Goal: Task Accomplishment & Management: Complete application form

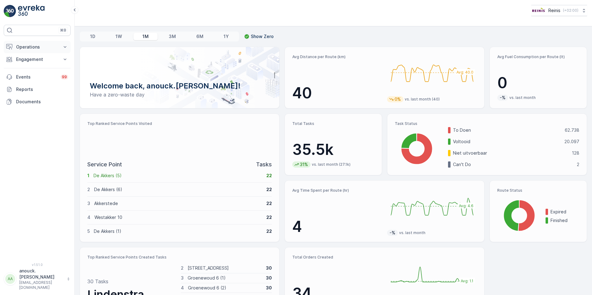
click at [63, 47] on icon at bounding box center [65, 47] width 6 height 6
click at [53, 102] on p "Engagement" at bounding box center [37, 103] width 42 height 6
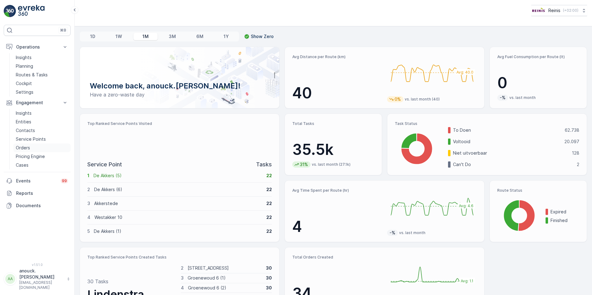
click at [27, 146] on p "Orders" at bounding box center [23, 148] width 14 height 6
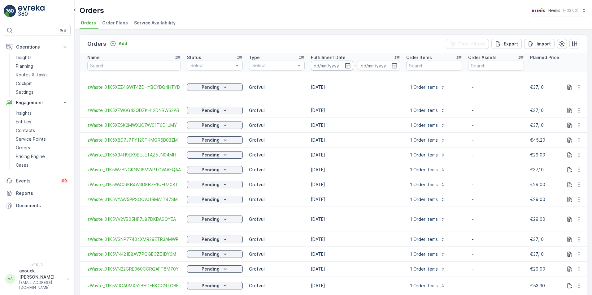
click at [344, 62] on input at bounding box center [332, 66] width 42 height 10
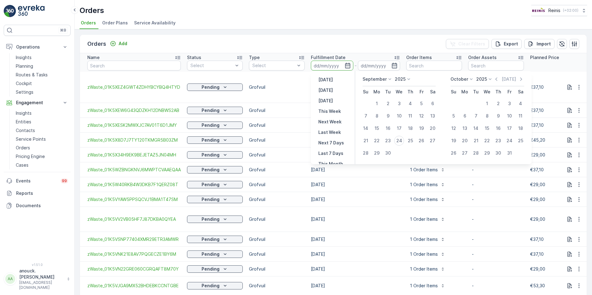
click at [326, 91] on p "Today" at bounding box center [325, 90] width 15 height 6
type input "24.09.2025"
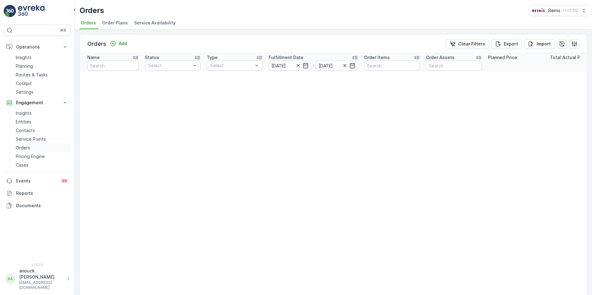
click at [23, 150] on p "Orders" at bounding box center [23, 148] width 14 height 6
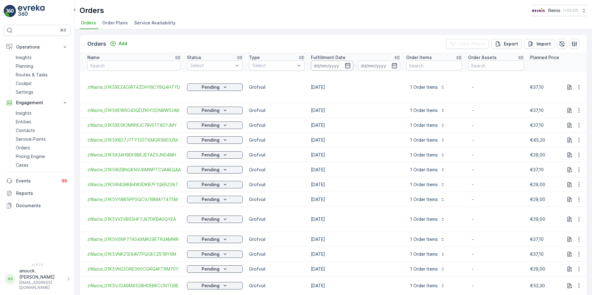
click at [348, 62] on input at bounding box center [332, 66] width 42 height 10
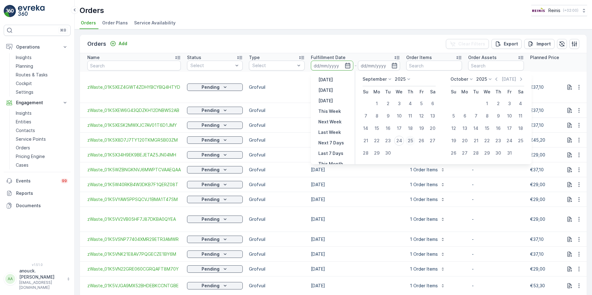
click at [411, 142] on div "25" at bounding box center [410, 141] width 10 height 10
type input "25.09.2025"
click at [411, 142] on div "25" at bounding box center [410, 141] width 10 height 10
type input "25.09.2025"
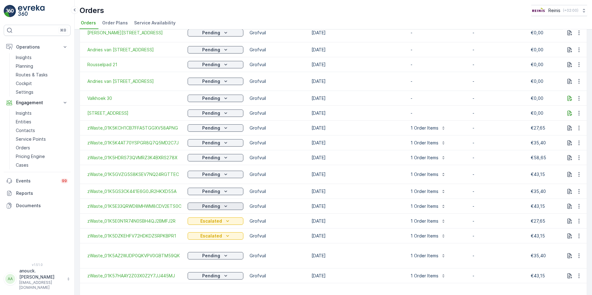
scroll to position [850, 0]
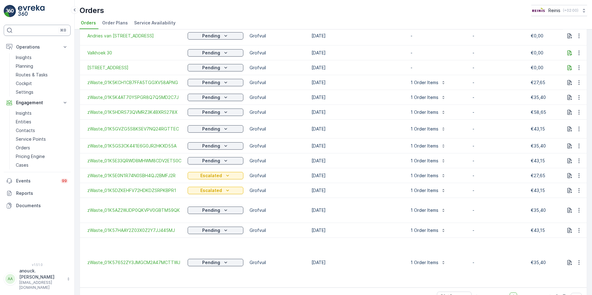
click at [45, 27] on div "⌘B" at bounding box center [37, 30] width 67 height 11
click at [165, 24] on span "Service Availability" at bounding box center [154, 23] width 41 height 6
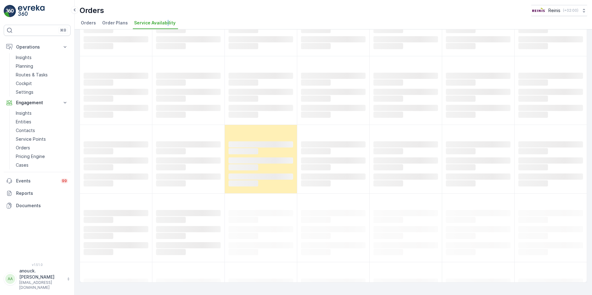
scroll to position [80, 0]
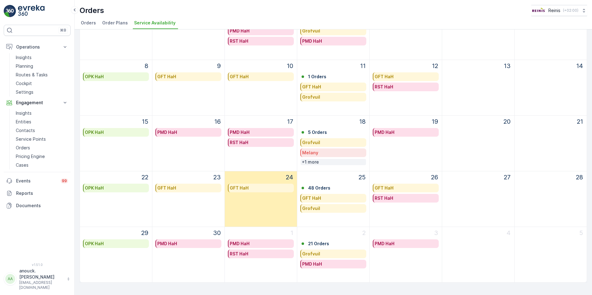
click at [314, 162] on p "+1 more" at bounding box center [310, 162] width 17 height 6
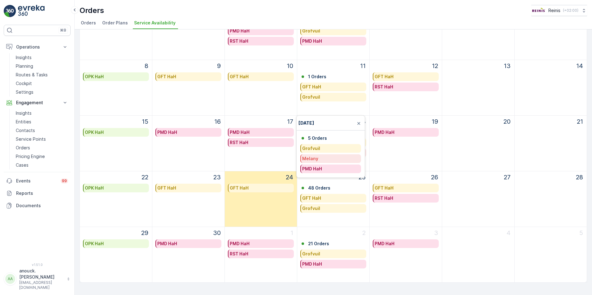
click at [321, 149] on div "Grofvuil" at bounding box center [331, 148] width 58 height 6
click at [344, 168] on icon at bounding box center [346, 168] width 4 height 4
click at [314, 125] on span "September 18, 2025" at bounding box center [306, 123] width 16 height 5
click at [313, 209] on p "Grofvuil" at bounding box center [311, 208] width 18 height 6
click at [338, 230] on p "GHA Collection" at bounding box center [325, 229] width 33 height 6
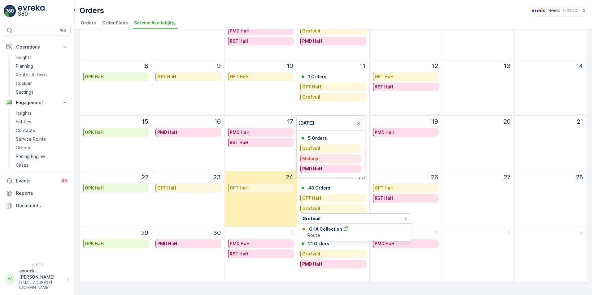
click at [360, 122] on span at bounding box center [358, 123] width 10 height 10
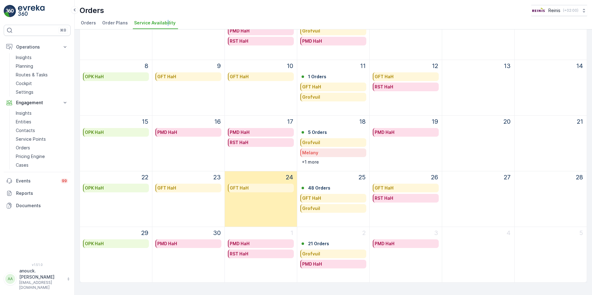
click at [327, 143] on div "Grofvuil" at bounding box center [333, 143] width 63 height 6
click at [344, 162] on icon at bounding box center [345, 163] width 4 height 4
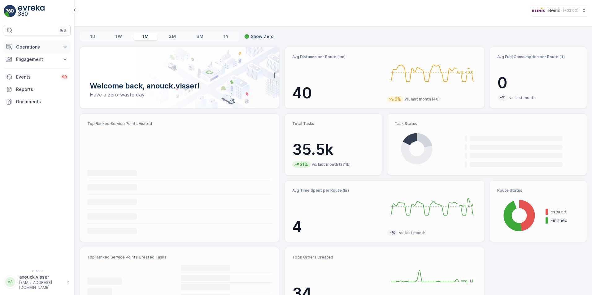
click at [62, 46] on icon at bounding box center [65, 47] width 6 height 6
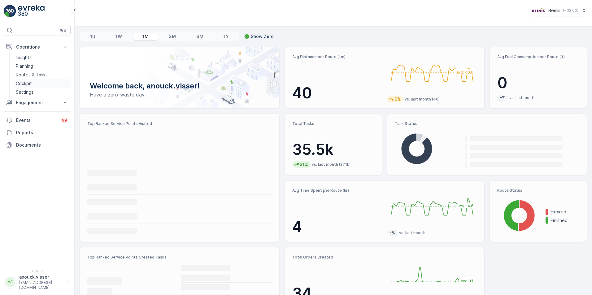
click at [54, 85] on link "Cockpit" at bounding box center [41, 83] width 57 height 9
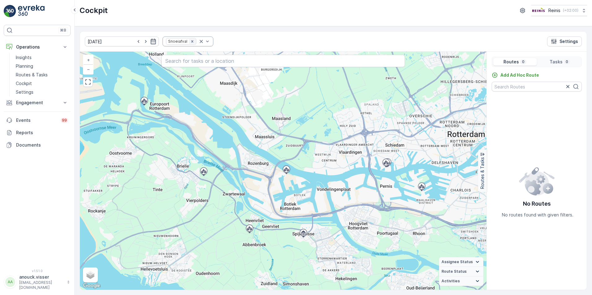
click at [190, 43] on icon "Remove Snoeiafval" at bounding box center [192, 41] width 4 height 4
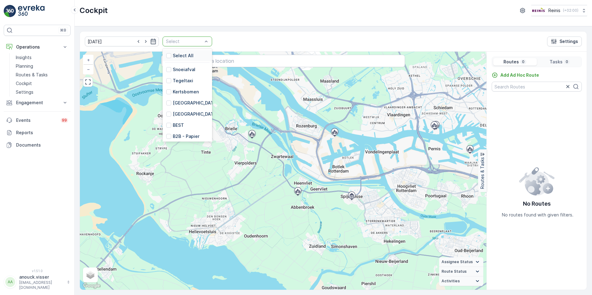
click at [186, 42] on div at bounding box center [184, 41] width 38 height 5
click at [188, 117] on p "First line meldingen" at bounding box center [191, 115] width 36 height 12
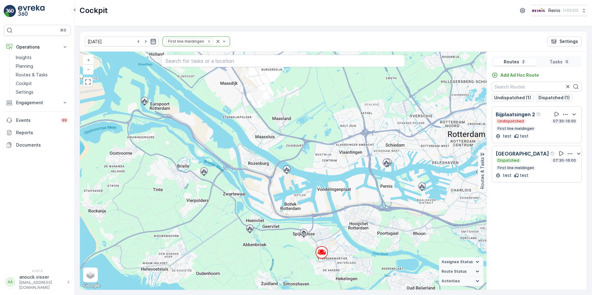
click at [150, 43] on icon "button" at bounding box center [153, 41] width 6 height 6
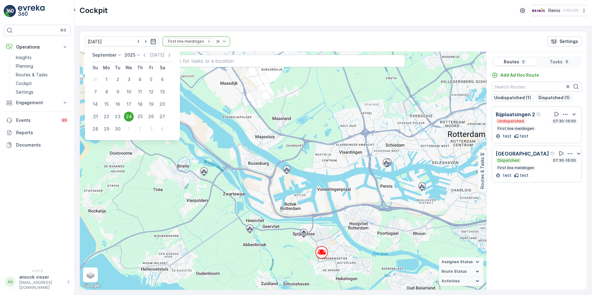
click at [95, 119] on div "21" at bounding box center [95, 117] width 10 height 10
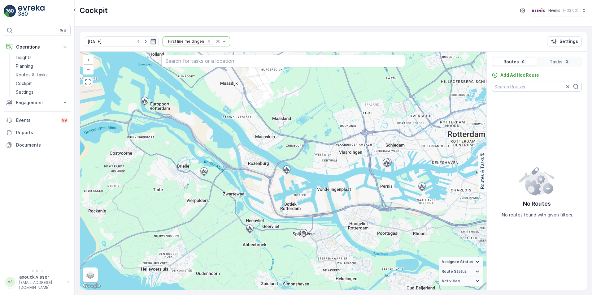
click at [150, 41] on icon "button" at bounding box center [153, 41] width 6 height 6
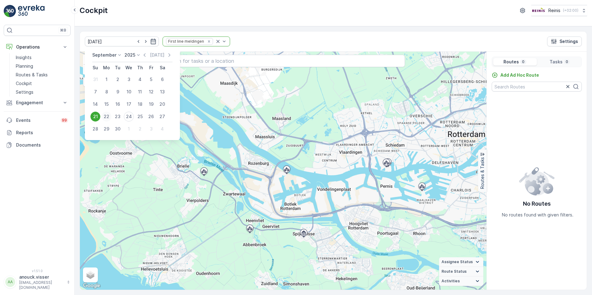
click at [107, 117] on div "22" at bounding box center [106, 117] width 10 height 10
type input "22.09.2025"
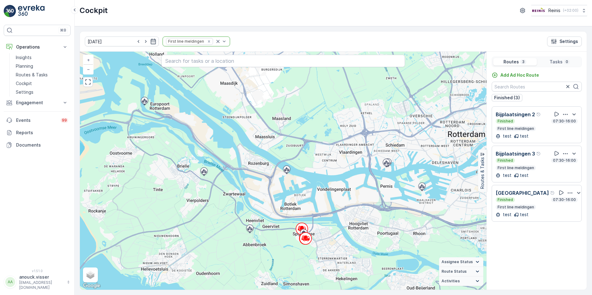
click at [524, 201] on div "Finished 07:30-16:00" at bounding box center [536, 199] width 82 height 5
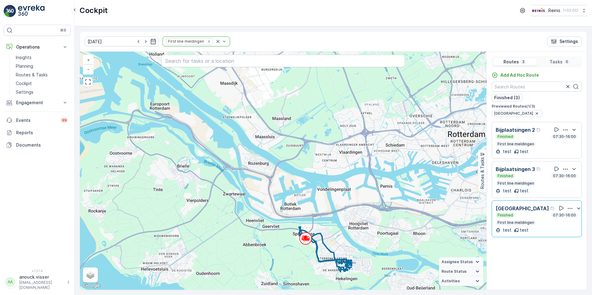
click at [531, 188] on div "test test" at bounding box center [536, 191] width 82 height 6
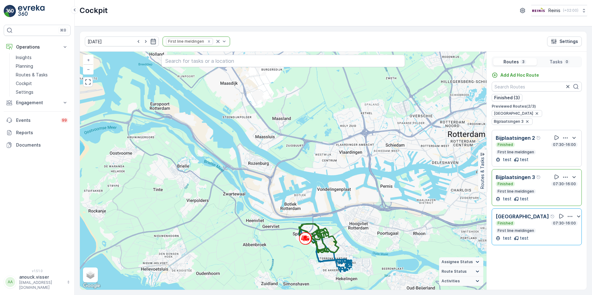
click at [524, 213] on div "Bijplaatsingen Finished 07:30-16:00 First line meldingen" at bounding box center [536, 223] width 82 height 21
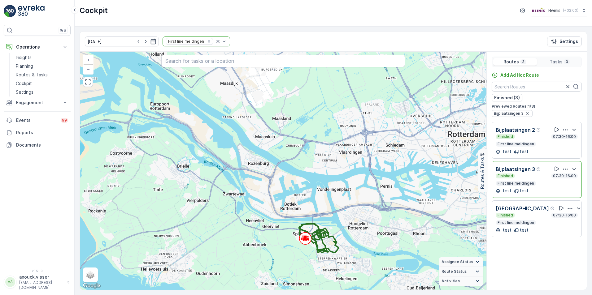
click at [527, 169] on p "Bijplaatsingen 3" at bounding box center [514, 169] width 39 height 7
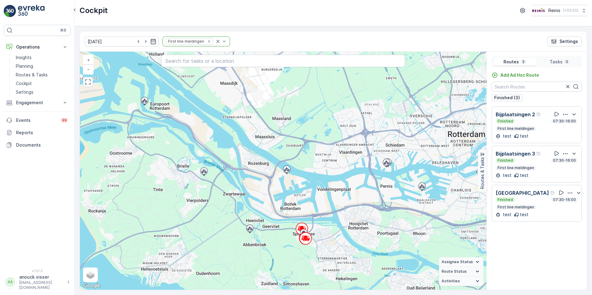
click at [521, 127] on p "First line meldingen" at bounding box center [516, 128] width 38 height 5
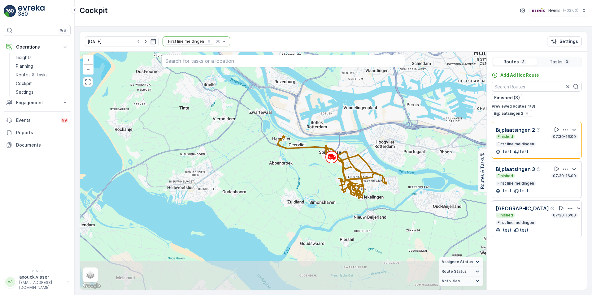
drag, startPoint x: 373, startPoint y: 226, endPoint x: 399, endPoint y: 146, distance: 84.4
click at [399, 146] on div "+ − Satellite Roadmap Terrain Hybrid Leaflet Keyboard shortcuts Map Data Map da…" at bounding box center [283, 171] width 406 height 238
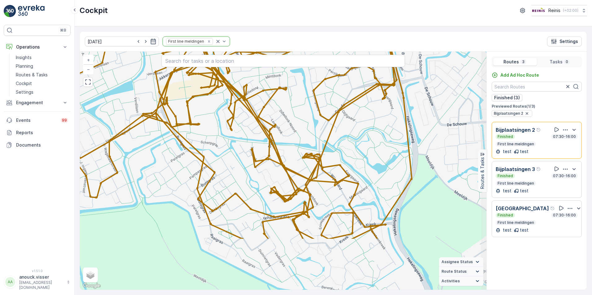
drag, startPoint x: 356, startPoint y: 151, endPoint x: 269, endPoint y: 76, distance: 115.2
click at [269, 76] on div "+ − Satellite Roadmap Terrain Hybrid Leaflet Keyboard shortcuts Map Data Map da…" at bounding box center [283, 171] width 406 height 238
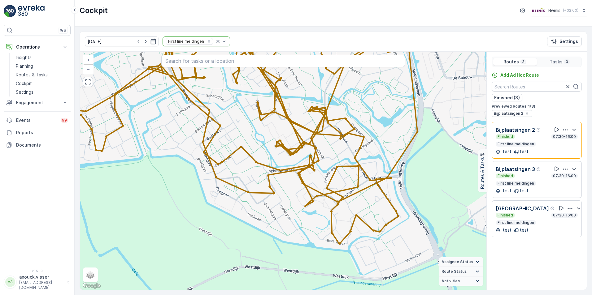
drag, startPoint x: 276, startPoint y: 212, endPoint x: 279, endPoint y: 171, distance: 40.6
click at [279, 171] on div "+ − Satellite Roadmap Terrain Hybrid Leaflet Keyboard shortcuts Map Data Map da…" at bounding box center [283, 171] width 406 height 238
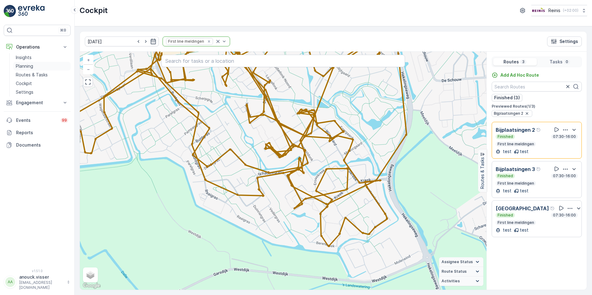
drag, startPoint x: 37, startPoint y: 75, endPoint x: 62, endPoint y: 66, distance: 25.9
click at [37, 75] on p "Routes & Tasks" at bounding box center [32, 75] width 32 height 6
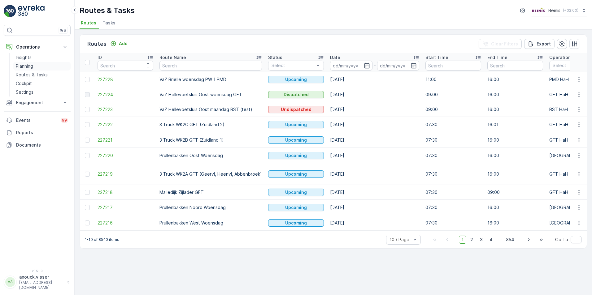
click at [28, 66] on p "Planning" at bounding box center [24, 66] width 17 height 6
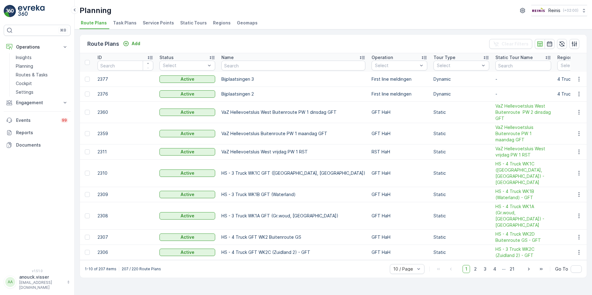
click at [166, 20] on span "Service Points" at bounding box center [158, 23] width 31 height 6
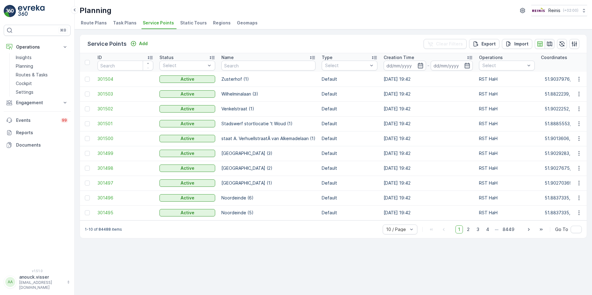
click at [550, 46] on icon "button" at bounding box center [549, 44] width 6 height 6
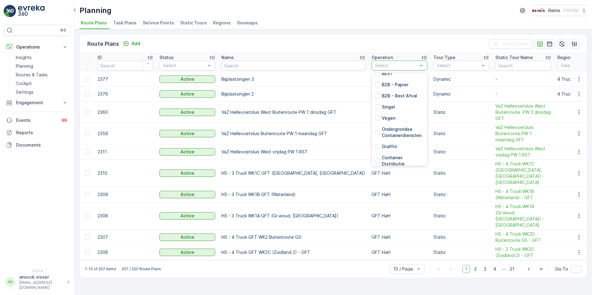
scroll to position [140, 0]
click at [382, 96] on p "Grofvuil" at bounding box center [390, 97] width 17 height 6
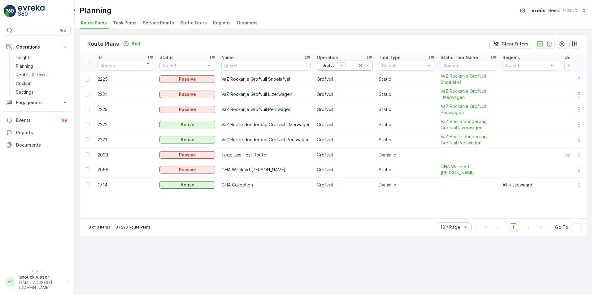
click at [359, 65] on icon at bounding box center [360, 65] width 3 height 3
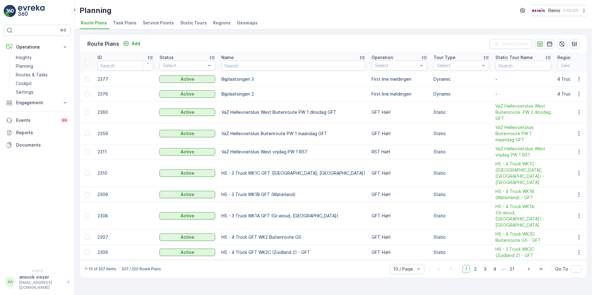
drag, startPoint x: 163, startPoint y: 21, endPoint x: 168, endPoint y: 20, distance: 4.8
click at [165, 21] on span "Service Points" at bounding box center [158, 23] width 31 height 6
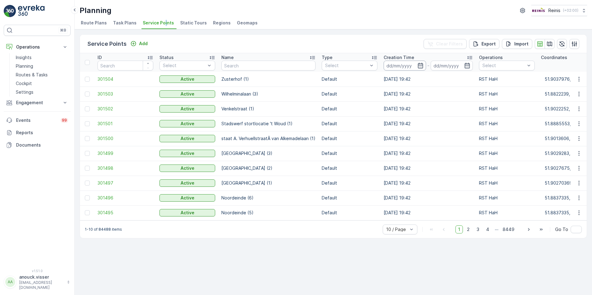
drag, startPoint x: 412, startPoint y: 65, endPoint x: 404, endPoint y: 68, distance: 8.1
click at [412, 65] on input at bounding box center [404, 66] width 42 height 10
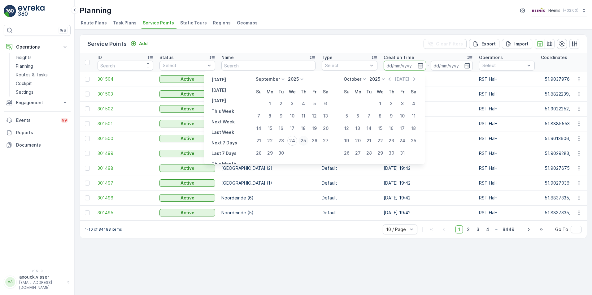
click at [308, 140] on div "25" at bounding box center [303, 141] width 10 height 10
type input "25.09.2025"
click at [305, 141] on div "25" at bounding box center [303, 141] width 10 height 10
type input "25.09.2025"
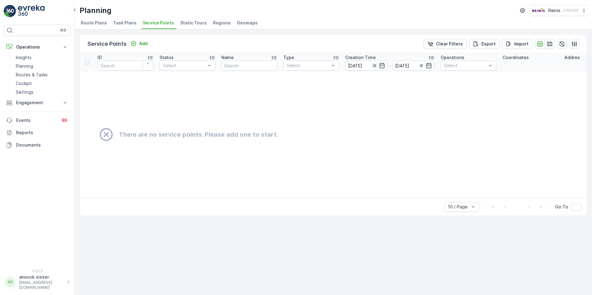
click at [374, 63] on icon "button" at bounding box center [374, 66] width 6 height 6
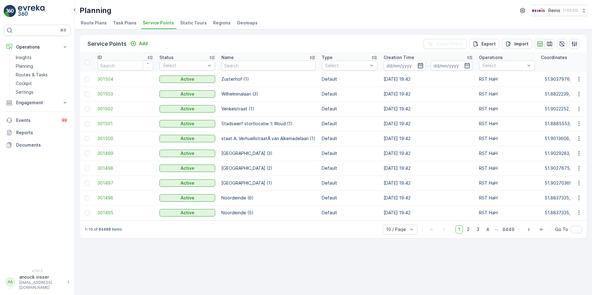
click at [418, 66] on icon "button" at bounding box center [419, 66] width 5 height 6
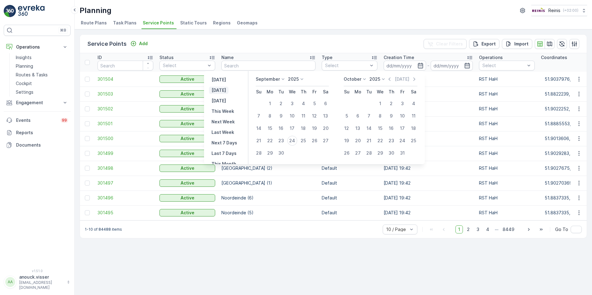
click at [222, 88] on p "Today" at bounding box center [218, 90] width 15 height 6
type input "24.09.2025"
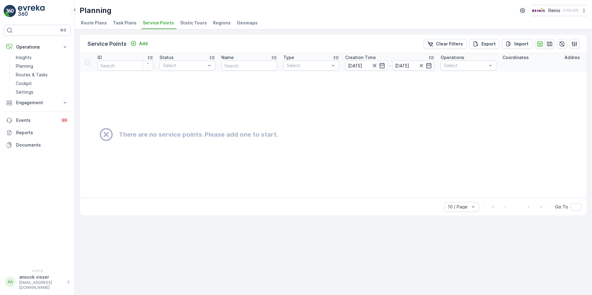
click at [373, 63] on icon "button" at bounding box center [374, 66] width 6 height 6
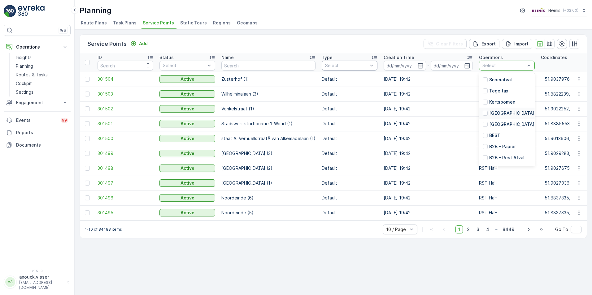
click at [502, 113] on p "Prullenbakken" at bounding box center [511, 113] width 45 height 6
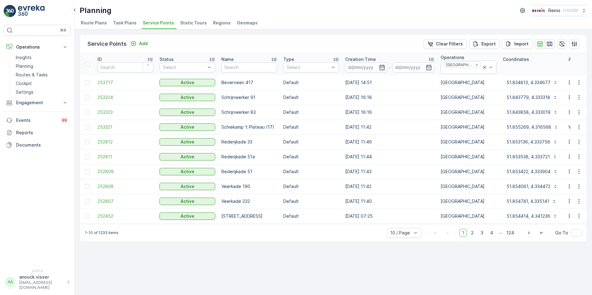
click at [549, 46] on icon "button" at bounding box center [549, 44] width 6 height 6
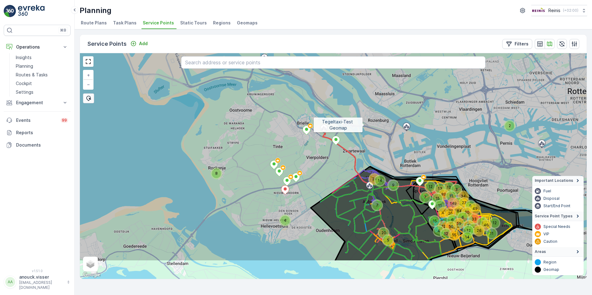
drag, startPoint x: 346, startPoint y: 155, endPoint x: 364, endPoint y: 124, distance: 35.5
click at [364, 124] on icon at bounding box center [351, 125] width 610 height 273
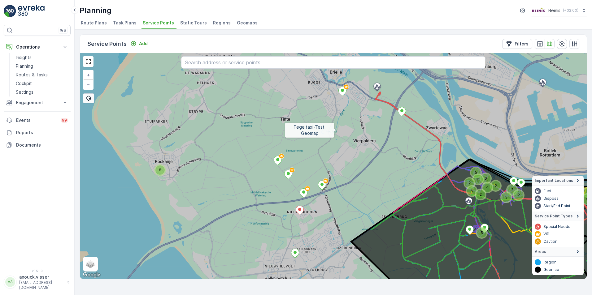
drag, startPoint x: 303, startPoint y: 152, endPoint x: 332, endPoint y: 134, distance: 34.7
click at [335, 132] on icon at bounding box center [366, 145] width 610 height 273
click at [160, 169] on div "8" at bounding box center [159, 170] width 9 height 9
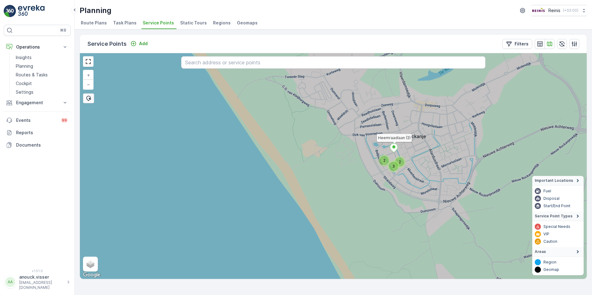
click at [395, 147] on icon at bounding box center [394, 147] width 8 height 9
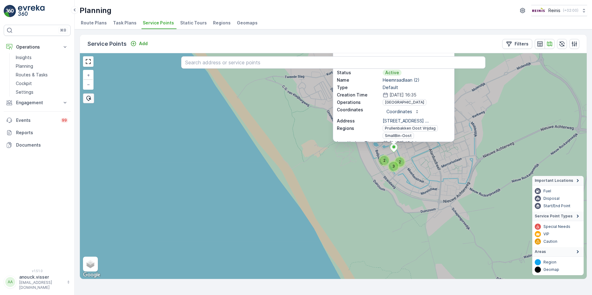
scroll to position [62, 0]
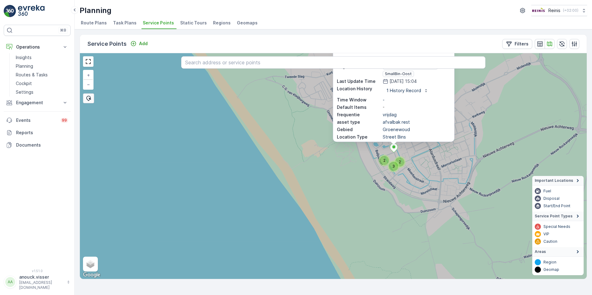
click at [533, 154] on icon at bounding box center [333, 166] width 610 height 273
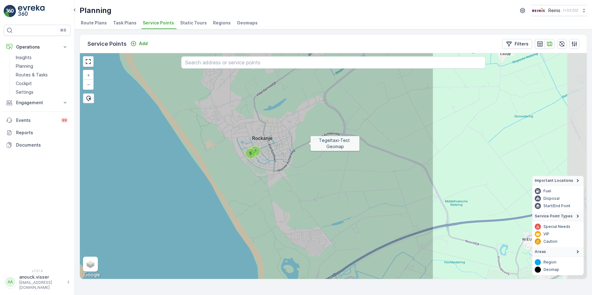
drag, startPoint x: 517, startPoint y: 142, endPoint x: 295, endPoint y: 154, distance: 222.8
click at [292, 154] on icon at bounding box center [129, 164] width 610 height 273
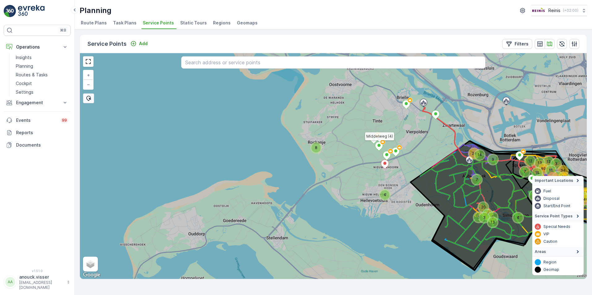
click at [381, 146] on icon at bounding box center [379, 146] width 8 height 9
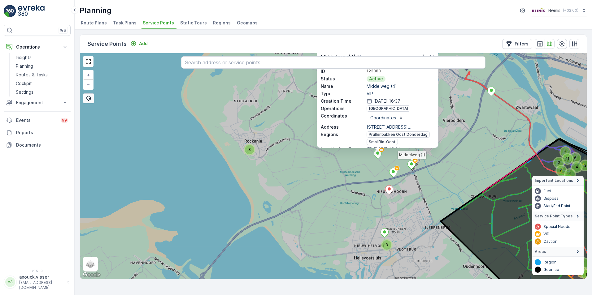
click at [413, 163] on icon at bounding box center [412, 164] width 8 height 9
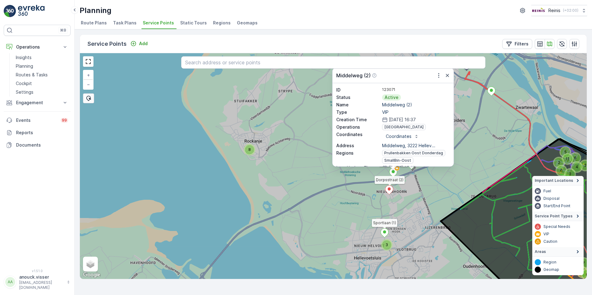
click at [383, 229] on icon at bounding box center [385, 232] width 8 height 9
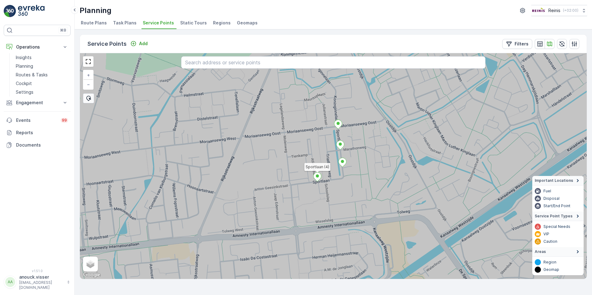
click at [318, 175] on icon at bounding box center [317, 176] width 8 height 9
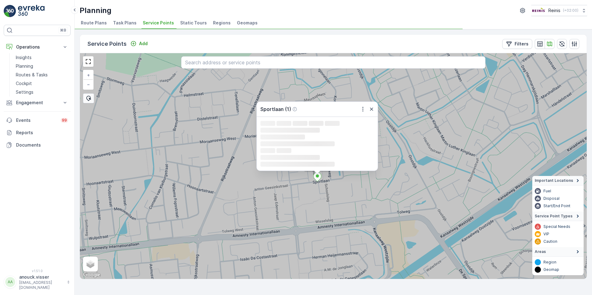
click at [344, 191] on icon at bounding box center [333, 166] width 610 height 273
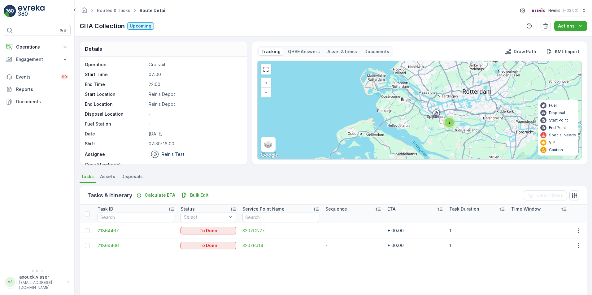
click at [110, 176] on span "Assets" at bounding box center [107, 177] width 15 height 6
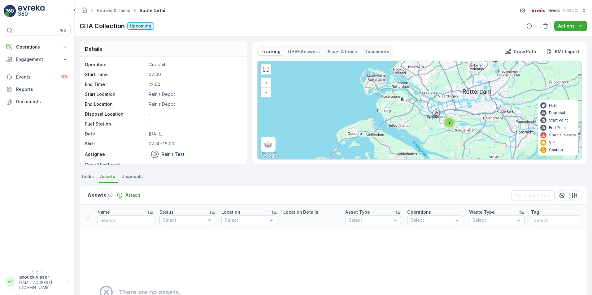
click at [129, 177] on span "Disposals" at bounding box center [131, 177] width 21 height 6
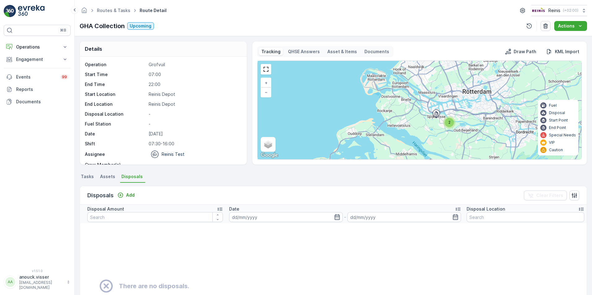
click at [82, 179] on span "Tasks" at bounding box center [87, 177] width 13 height 6
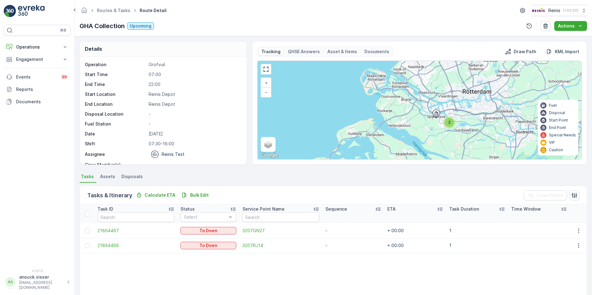
click at [311, 51] on p "QHSE Answers" at bounding box center [304, 52] width 32 height 6
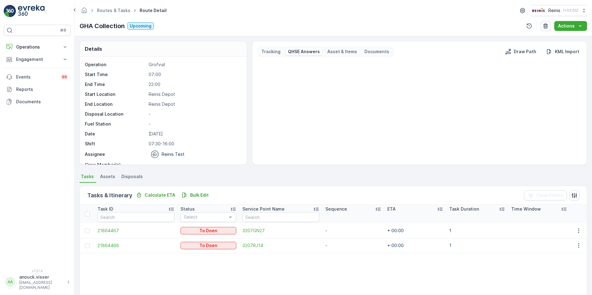
click at [347, 52] on p "Asset & Items" at bounding box center [342, 52] width 30 height 6
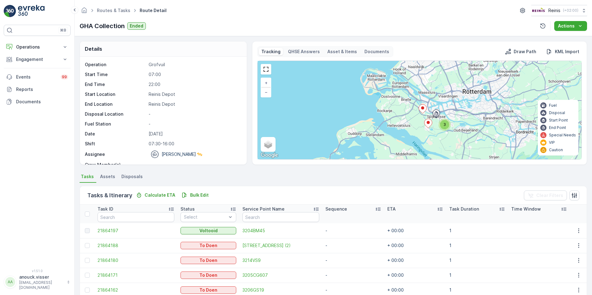
click at [19, 19] on div "⌘B Operations Insights Planning Routes & Tasks Cockpit Settings Engagement Insi…" at bounding box center [37, 147] width 75 height 295
click at [45, 57] on p "Engagement" at bounding box center [37, 59] width 42 height 6
click at [25, 103] on p "Orders" at bounding box center [23, 104] width 14 height 6
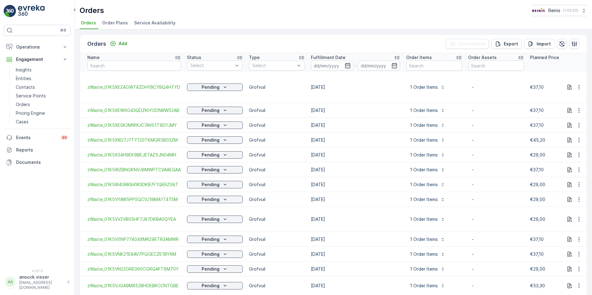
click at [153, 22] on span "Service Availability" at bounding box center [154, 23] width 41 height 6
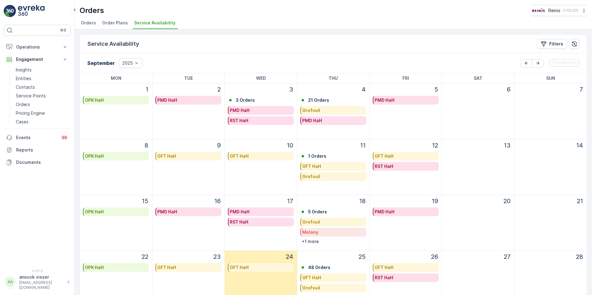
scroll to position [62, 0]
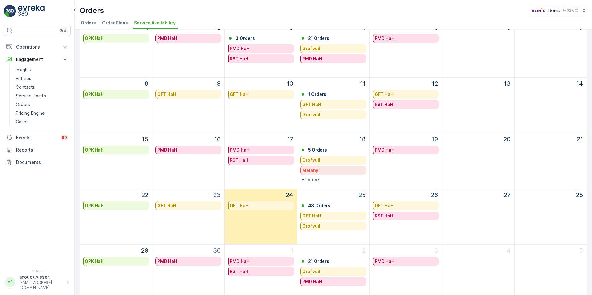
click at [321, 227] on div "Grofvuil" at bounding box center [333, 226] width 63 height 6
click at [315, 225] on p "Grofvuil" at bounding box center [311, 226] width 18 height 6
click at [360, 197] on p "25" at bounding box center [361, 194] width 7 height 9
click at [317, 207] on p "48 Orders" at bounding box center [319, 206] width 22 height 6
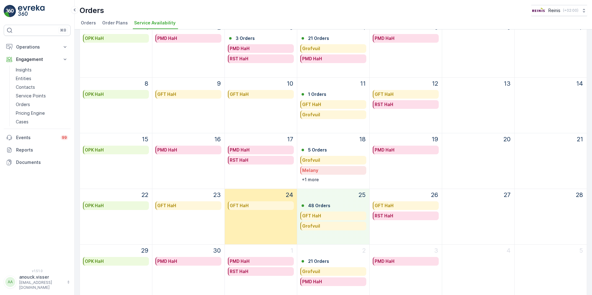
click at [360, 192] on p "25" at bounding box center [361, 194] width 7 height 9
click at [359, 196] on p "25" at bounding box center [361, 194] width 7 height 9
click at [347, 188] on div "18 5 Orders Grofvuil Melany PMD HaH +1 more" at bounding box center [333, 160] width 72 height 55
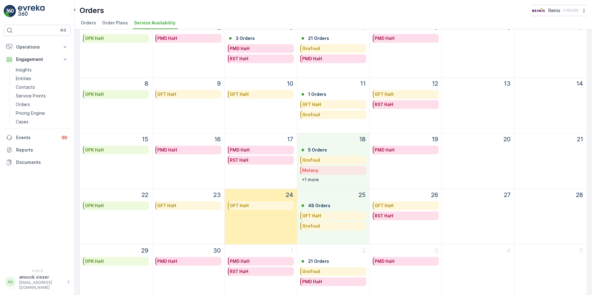
click at [343, 194] on div "25" at bounding box center [333, 195] width 67 height 12
click at [335, 205] on div "48 Orders" at bounding box center [332, 206] width 63 height 6
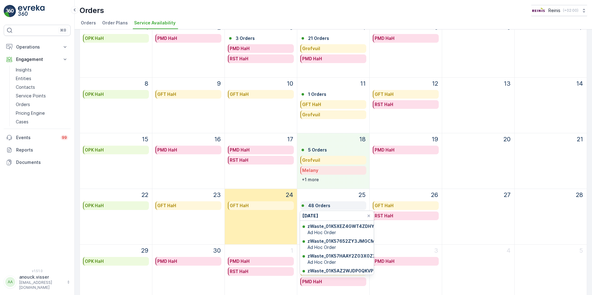
click at [339, 205] on div "48 Orders" at bounding box center [332, 206] width 63 height 6
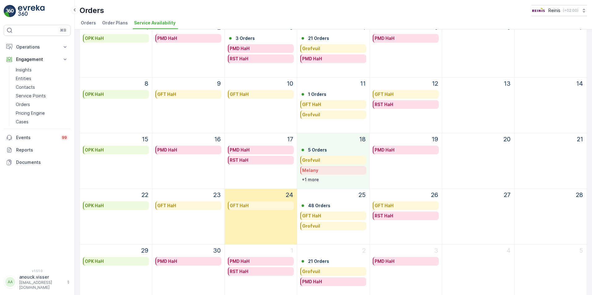
click at [348, 200] on div "25" at bounding box center [333, 195] width 67 height 12
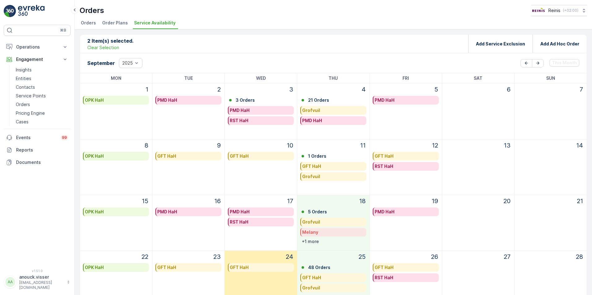
click at [359, 254] on p "25" at bounding box center [361, 256] width 7 height 9
click at [358, 260] on p "25" at bounding box center [361, 256] width 7 height 9
drag, startPoint x: 364, startPoint y: 251, endPoint x: 362, endPoint y: 260, distance: 8.9
click at [364, 253] on tbody "1 OPK HaH 2 PMD HaH 3 3 Orders PMD HaH RST HaH 4 21 Orders Grofvuil PMD HaH 5 P…" at bounding box center [333, 223] width 507 height 278
click at [362, 261] on p "25" at bounding box center [361, 256] width 7 height 9
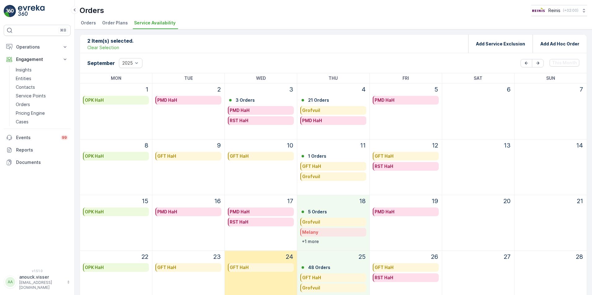
drag, startPoint x: 362, startPoint y: 261, endPoint x: 360, endPoint y: 257, distance: 4.7
click at [361, 259] on p "25" at bounding box center [361, 256] width 7 height 9
click at [345, 285] on div "Grofvuil" at bounding box center [333, 288] width 63 height 6
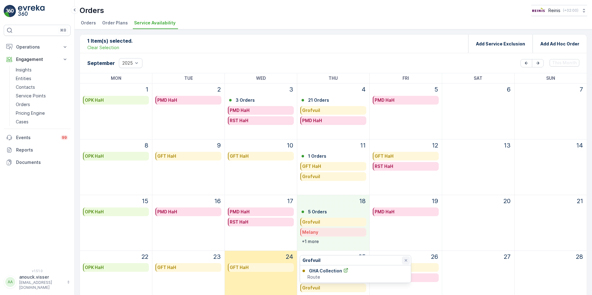
click at [404, 261] on icon at bounding box center [405, 260] width 5 height 5
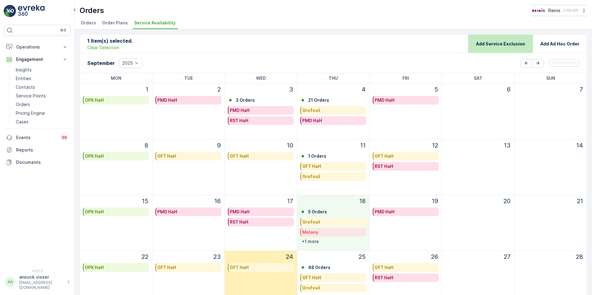
click at [507, 48] on div "Add Service Exclusion" at bounding box center [500, 44] width 49 height 18
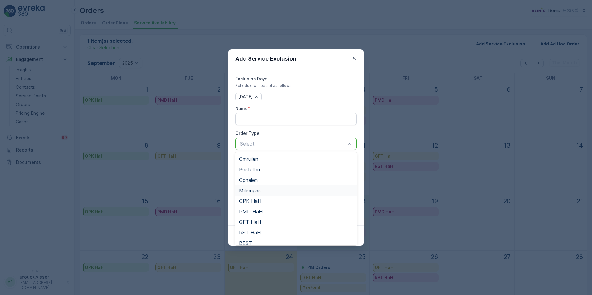
scroll to position [57, 0]
click at [258, 226] on div "Grofvuil" at bounding box center [296, 229] width 114 height 6
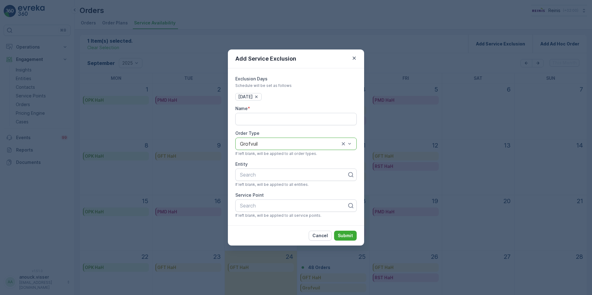
click at [278, 97] on div "18.09.2025" at bounding box center [295, 96] width 121 height 7
click at [321, 232] on button "Cancel" at bounding box center [319, 236] width 23 height 10
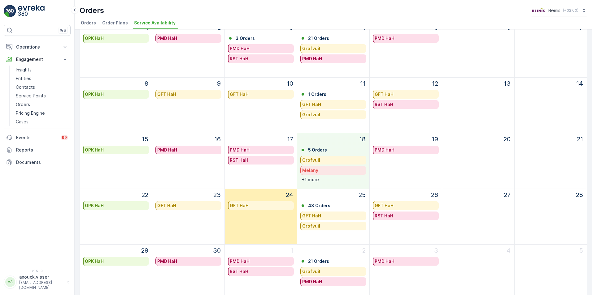
scroll to position [80, 0]
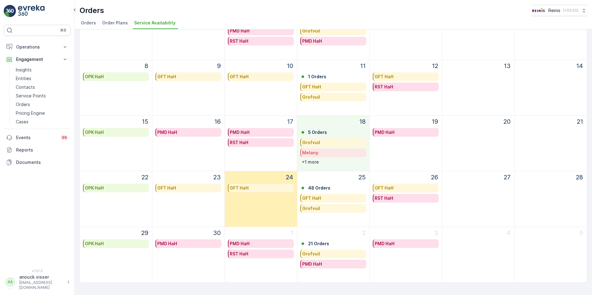
click at [358, 178] on p "25" at bounding box center [361, 177] width 7 height 9
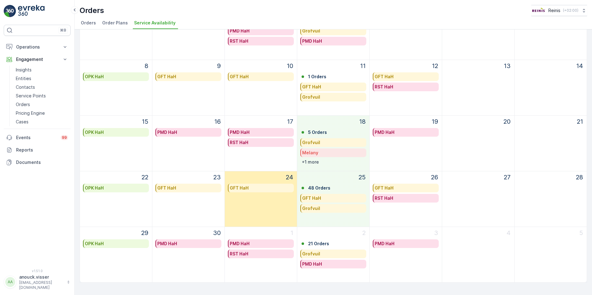
click at [345, 175] on div "25" at bounding box center [333, 177] width 67 height 12
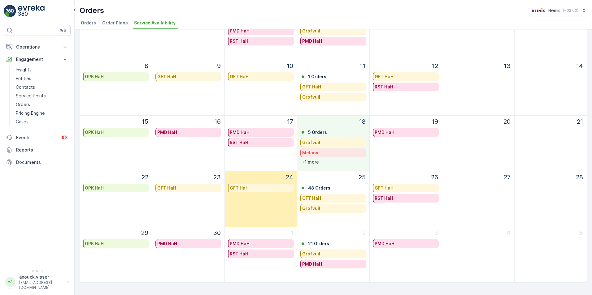
click at [326, 179] on div "25" at bounding box center [333, 177] width 67 height 12
click at [327, 179] on div "25" at bounding box center [333, 177] width 67 height 12
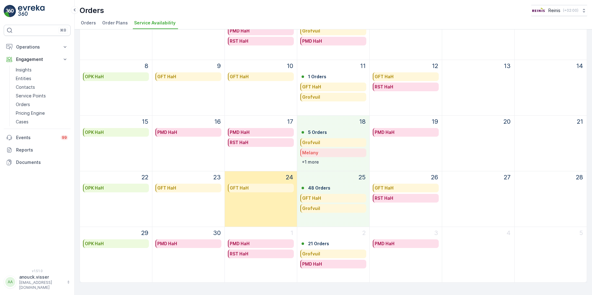
click at [320, 221] on div "25 48 Orders GFT HaH Grofvuil" at bounding box center [333, 198] width 72 height 55
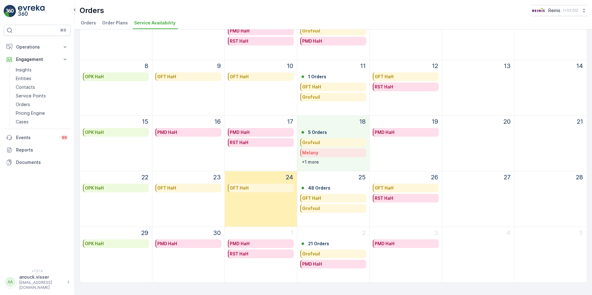
click at [361, 177] on p "25" at bounding box center [361, 177] width 7 height 9
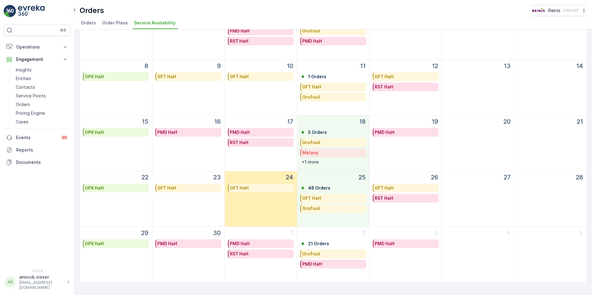
click at [361, 177] on p "25" at bounding box center [361, 177] width 7 height 9
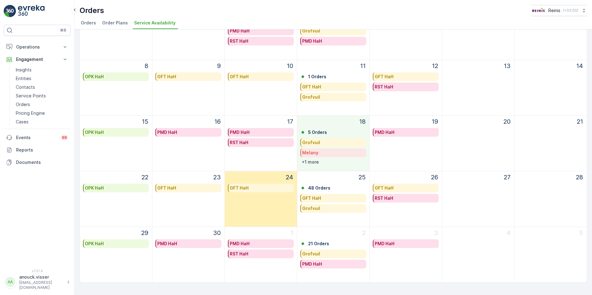
click at [361, 177] on p "25" at bounding box center [361, 177] width 7 height 9
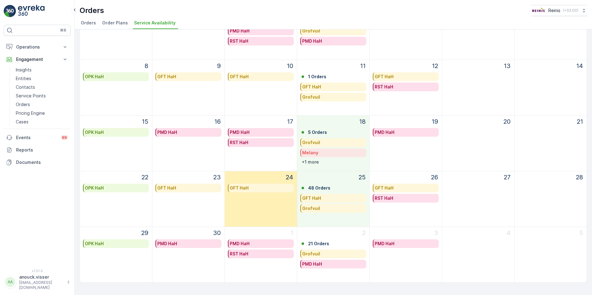
click at [361, 177] on p "25" at bounding box center [361, 177] width 7 height 9
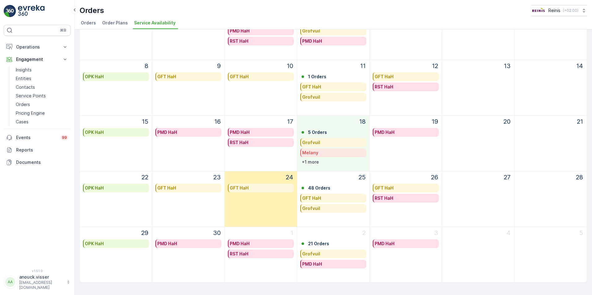
click at [361, 175] on p "25" at bounding box center [361, 177] width 7 height 9
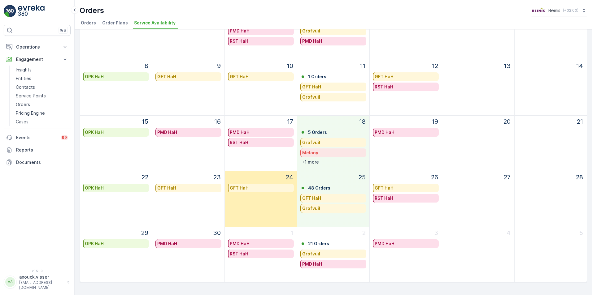
click at [361, 176] on p "25" at bounding box center [361, 177] width 7 height 9
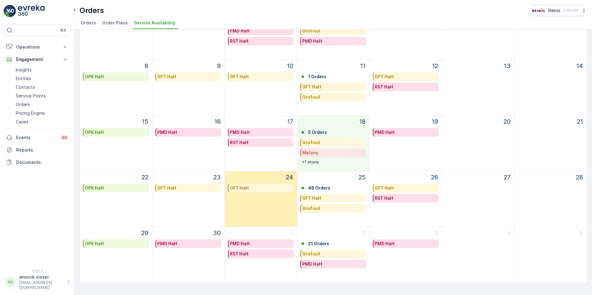
click at [361, 176] on p "25" at bounding box center [361, 177] width 7 height 9
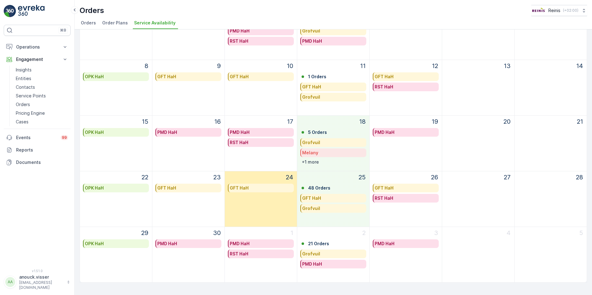
click at [364, 122] on link "18" at bounding box center [362, 122] width 9 height 12
click at [360, 120] on p "18" at bounding box center [362, 121] width 6 height 9
click at [360, 121] on p "18" at bounding box center [362, 121] width 6 height 9
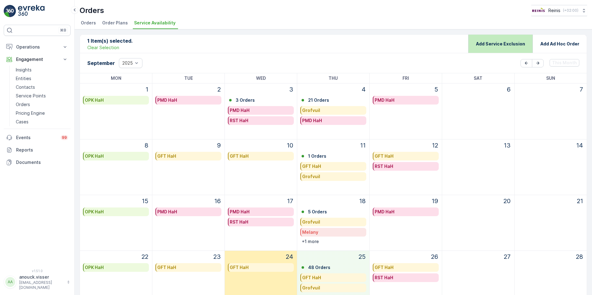
click at [509, 41] on p "Add Service Exclusion" at bounding box center [500, 44] width 49 height 6
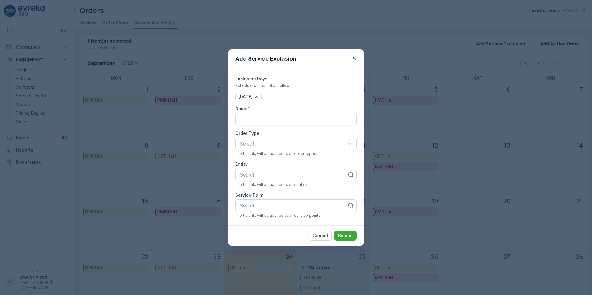
click at [291, 128] on div "Exclusion Days Schedule will be set as follows 25.09.2025 Name * Order Type Sel…" at bounding box center [295, 147] width 121 height 142
click at [289, 119] on input "Name" at bounding box center [295, 119] width 121 height 12
click at [309, 102] on div "Exclusion Days Schedule will be set as follows 25.09.2025 Name * Order Type Sel…" at bounding box center [295, 147] width 121 height 142
click at [253, 114] on input "Name" at bounding box center [295, 119] width 121 height 12
type input "Anouck"
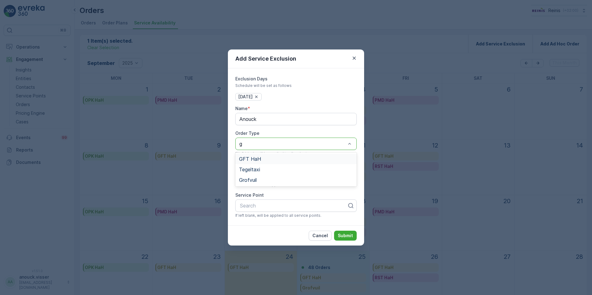
type input "gr"
click at [274, 160] on div "Grofvuil" at bounding box center [296, 159] width 114 height 6
click at [283, 175] on div at bounding box center [293, 175] width 108 height 6
click at [295, 207] on div at bounding box center [293, 206] width 108 height 6
click at [344, 235] on p "Submit" at bounding box center [345, 236] width 15 height 6
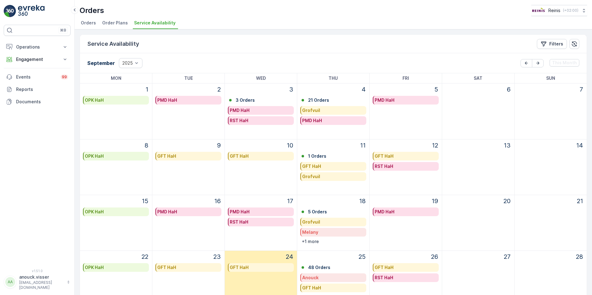
scroll to position [62, 0]
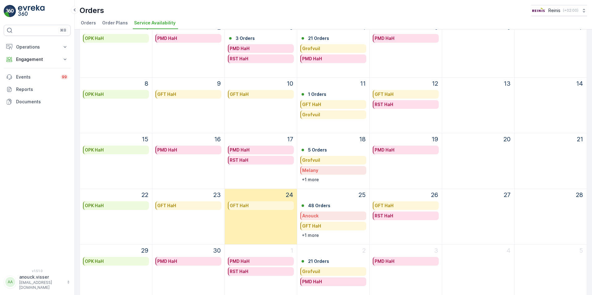
click at [357, 200] on link "25" at bounding box center [362, 195] width 10 height 12
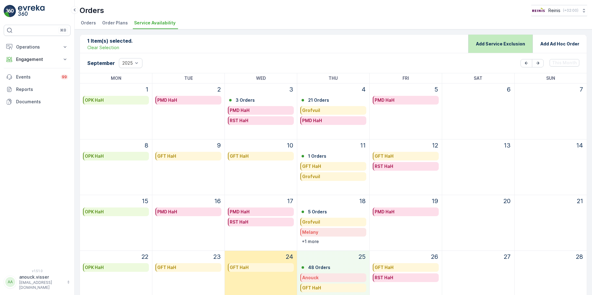
click at [506, 46] on p "Add Service Exclusion" at bounding box center [500, 44] width 49 height 6
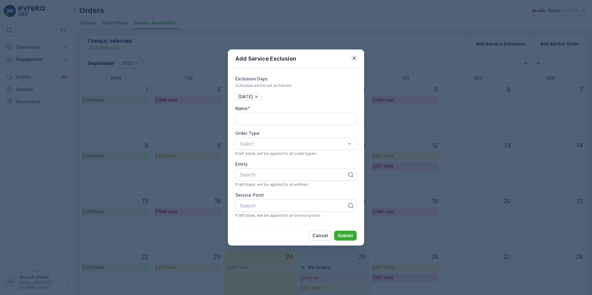
click at [354, 58] on icon "button" at bounding box center [353, 58] width 3 height 3
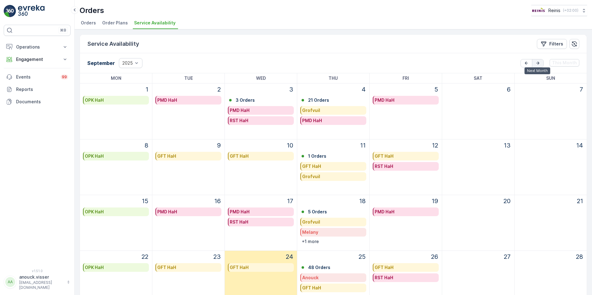
click at [539, 65] on icon "button" at bounding box center [537, 63] width 6 height 6
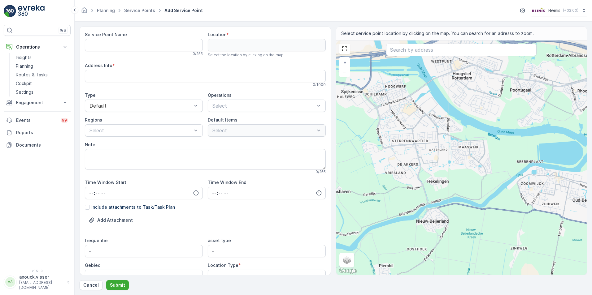
drag, startPoint x: 552, startPoint y: 191, endPoint x: 393, endPoint y: 191, distance: 159.7
click at [393, 191] on div "+ − Satellite Roadmap Terrain Hybrid Leaflet Keyboard shortcuts Map Data Map da…" at bounding box center [461, 158] width 251 height 235
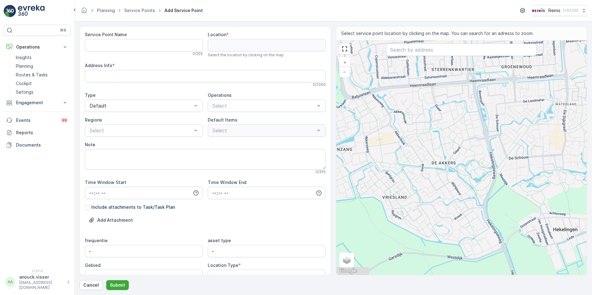
drag, startPoint x: 388, startPoint y: 99, endPoint x: 465, endPoint y: 113, distance: 78.2
click at [465, 102] on div "+ − Satellite Roadmap Terrain Hybrid Leaflet Keyboard shortcuts Map Data Map da…" at bounding box center [461, 158] width 251 height 235
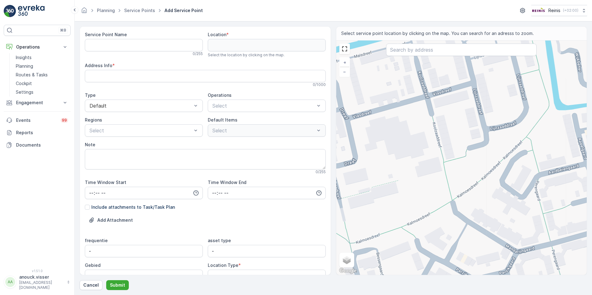
drag, startPoint x: 494, startPoint y: 110, endPoint x: 455, endPoint y: 200, distance: 98.1
click at [455, 200] on div "+ − Satellite Roadmap Terrain Hybrid Leaflet Keyboard shortcuts Map Data Map da…" at bounding box center [461, 158] width 251 height 235
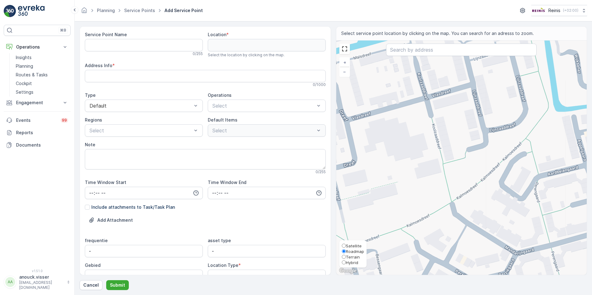
click at [355, 245] on span "Satellite" at bounding box center [354, 246] width 16 height 5
click at [346, 245] on input "Satellite" at bounding box center [344, 246] width 4 height 4
radio input "true"
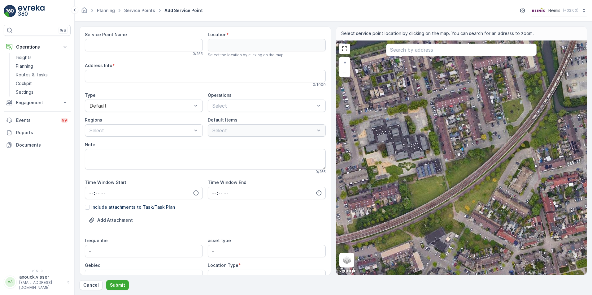
click at [428, 179] on div "+ − Satellite Roadmap Terrain Hybrid Leaflet Keyboard shortcuts Map Data Imager…" at bounding box center [461, 158] width 251 height 235
type input "51.83471346732451,4.328983028484311"
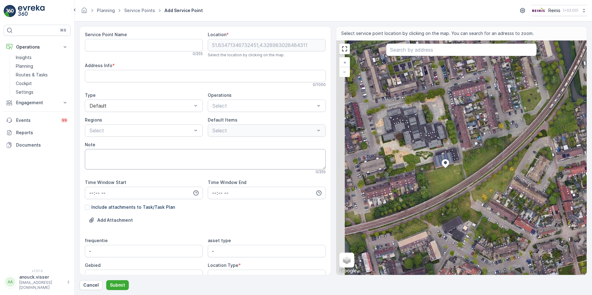
type Info "Koolzaaddreef 22, 3204 GK Spijkenisse, Netherlands"
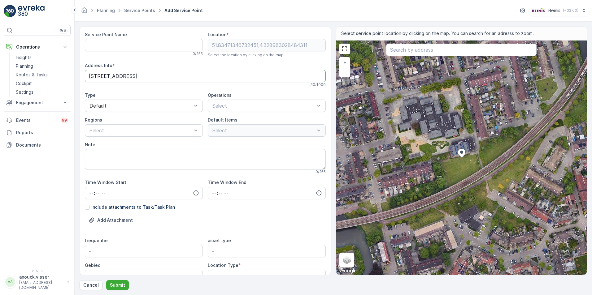
drag, startPoint x: 131, startPoint y: 78, endPoint x: 78, endPoint y: 78, distance: 53.5
click at [78, 78] on form "Service Point Name 0 / 255 Location * 51.83471346732451,4.328983028484311 Selec…" at bounding box center [333, 158] width 517 height 274
click at [160, 39] on Name "Service Point Name" at bounding box center [144, 45] width 118 height 12
paste Name "Koolzaaddreef 22,"
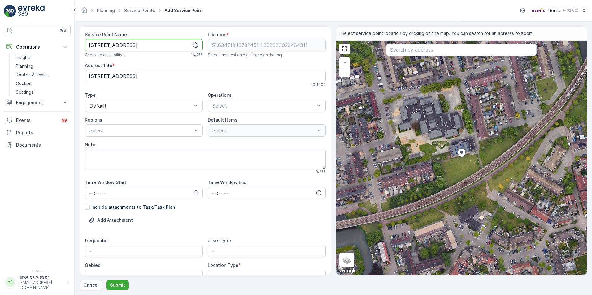
scroll to position [91, 0]
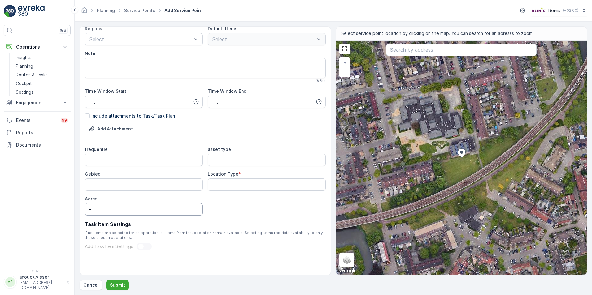
type Name "Koolzaaddreef 22"
drag, startPoint x: 120, startPoint y: 213, endPoint x: 20, endPoint y: 207, distance: 100.4
click at [20, 207] on div "⌘B Operations Insights Planning Routes & Tasks Cockpit Settings Engagement Insi…" at bounding box center [296, 147] width 592 height 295
paste input "Koolzaaddreef 22,"
type input "Koolzaaddreef 22"
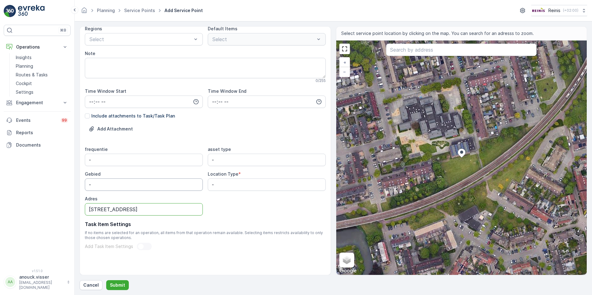
click at [110, 182] on input "-" at bounding box center [144, 185] width 118 height 12
drag, startPoint x: 102, startPoint y: 183, endPoint x: 68, endPoint y: 179, distance: 34.0
click at [68, 179] on div "⌘B Operations Insights Planning Routes & Tasks Cockpit Settings Engagement Insi…" at bounding box center [296, 147] width 592 height 295
type input "Dreven"
drag, startPoint x: 240, startPoint y: 188, endPoint x: 155, endPoint y: 193, distance: 85.0
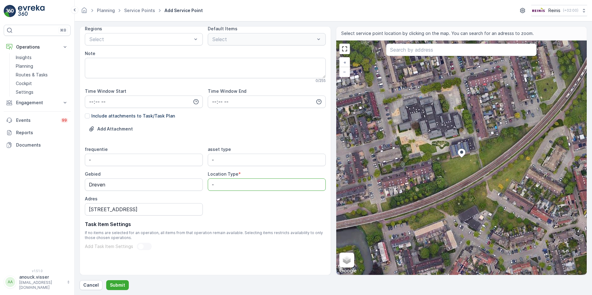
click at [155, 193] on div "frequentie - asset type - Gebied Dreven Location Type * - Adres Koolzaaddreef 22" at bounding box center [205, 180] width 241 height 69
type Type "s"
type Type "a"
drag, startPoint x: 226, startPoint y: 160, endPoint x: 183, endPoint y: 162, distance: 43.4
click at [183, 162] on div "frequentie - asset type - Gebied Dreven Location Type * Adres Koolzaaddreef 22" at bounding box center [205, 180] width 241 height 69
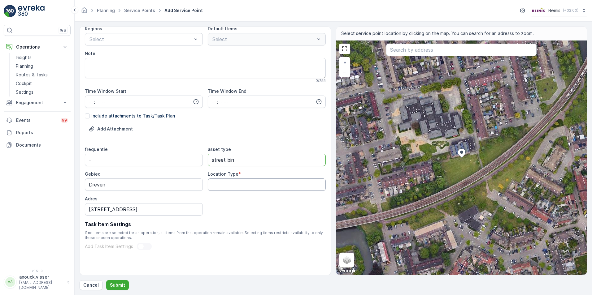
type type "street bin"
click at [249, 183] on Type "Location Type" at bounding box center [267, 185] width 118 height 12
type Type "a"
type Type "Prullenbak"
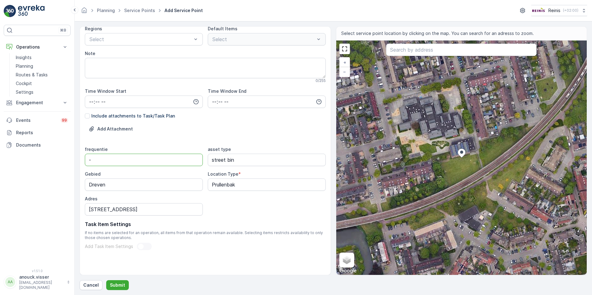
drag, startPoint x: 106, startPoint y: 163, endPoint x: 51, endPoint y: 163, distance: 55.7
click at [48, 166] on div "⌘B Operations Insights Planning Routes & Tasks Cockpit Settings Engagement Insi…" at bounding box center [296, 147] width 592 height 295
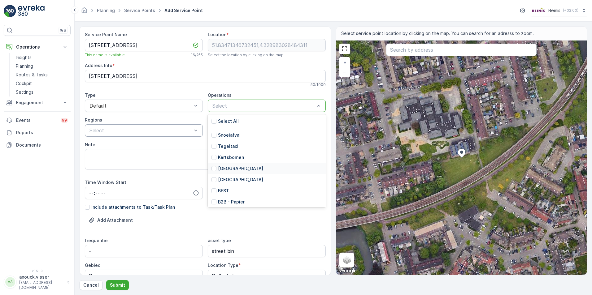
click at [237, 168] on p "Prullenbakken" at bounding box center [240, 169] width 45 height 6
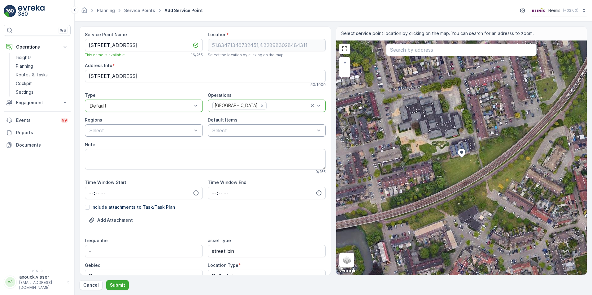
click at [167, 108] on div at bounding box center [141, 106] width 104 height 6
click at [103, 191] on input "time" at bounding box center [144, 193] width 118 height 12
click at [93, 202] on span "07" at bounding box center [91, 205] width 6 height 6
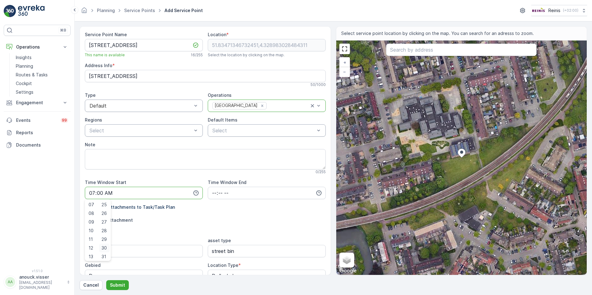
click at [106, 249] on span "30" at bounding box center [103, 248] width 5 height 6
type input "07:30"
click at [210, 193] on input "time" at bounding box center [267, 193] width 118 height 12
click at [213, 231] on span "16" at bounding box center [213, 231] width 5 height 6
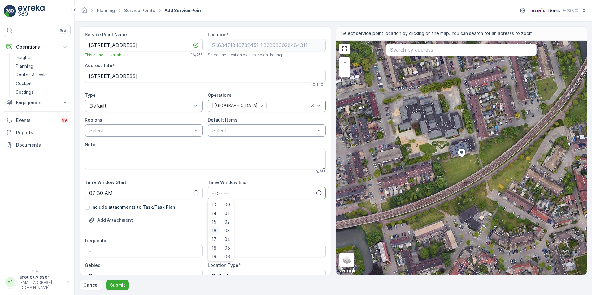
type input "16:00"
click at [249, 218] on div "Add Attachment" at bounding box center [205, 223] width 241 height 17
drag, startPoint x: 99, startPoint y: 244, endPoint x: 69, endPoint y: 241, distance: 29.8
click at [69, 241] on div "⌘B Operations Insights Planning Routes & Tasks Cockpit Settings Engagement Insi…" at bounding box center [296, 147] width 592 height 295
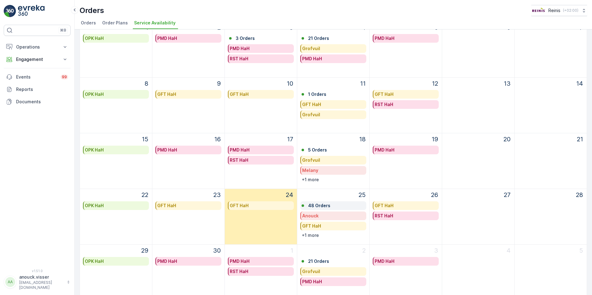
scroll to position [80, 0]
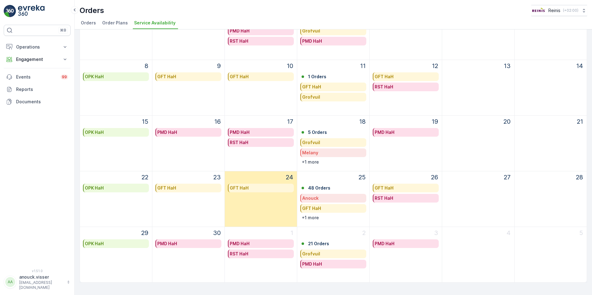
click at [309, 199] on p "Anouck" at bounding box center [310, 198] width 16 height 6
click at [343, 174] on div "25" at bounding box center [333, 177] width 67 height 12
click at [312, 220] on p "+1 more" at bounding box center [310, 218] width 17 height 6
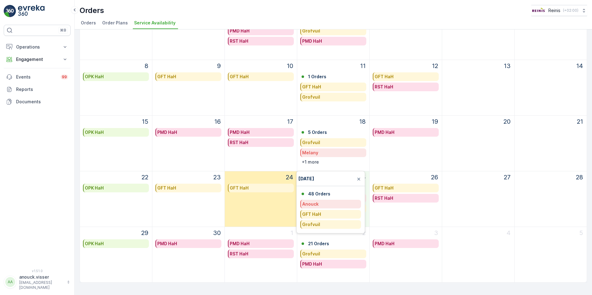
click at [326, 200] on div "Anouck" at bounding box center [330, 204] width 61 height 9
